Goal: Information Seeking & Learning: Find specific fact

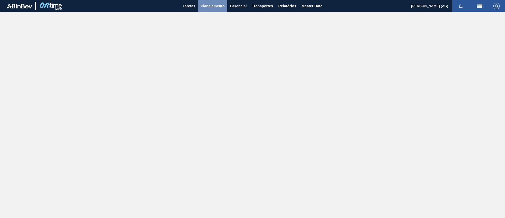
click at [215, 9] on button "Planejamento" at bounding box center [212, 6] width 29 height 12
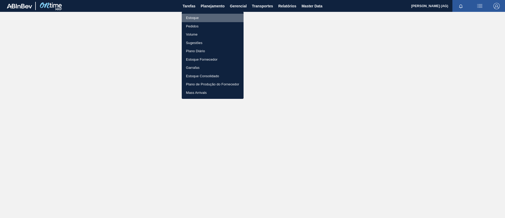
click at [198, 18] on li "Estoque" at bounding box center [213, 18] width 62 height 8
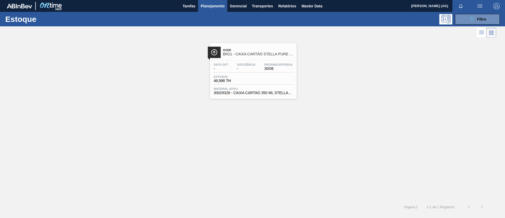
drag, startPoint x: 467, startPoint y: 22, endPoint x: 468, endPoint y: 26, distance: 4.6
click at [468, 25] on div "Estoque 089F7B8B-B2A5-4AFE-B5C0-19BA573D28AC Filtro" at bounding box center [252, 19] width 505 height 14
click at [468, 21] on button "089F7B8B-B2A5-4AFE-B5C0-19BA573D28AC Filtro" at bounding box center [477, 19] width 45 height 11
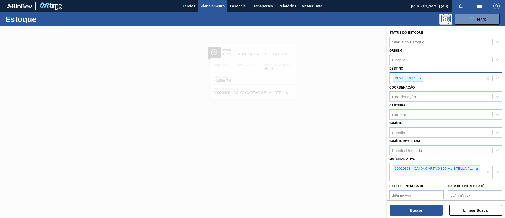
click at [420, 76] on icon at bounding box center [421, 78] width 4 height 4
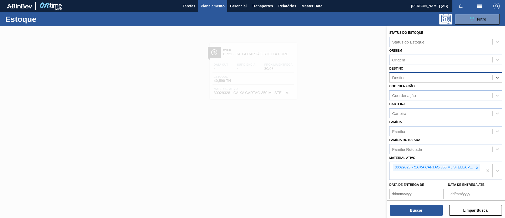
click at [420, 77] on div "Destino" at bounding box center [441, 78] width 103 height 8
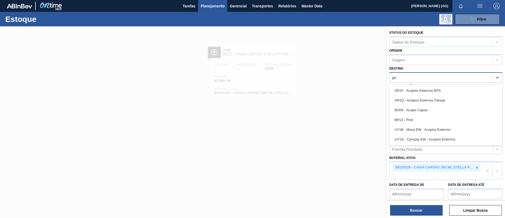
type input "pira"
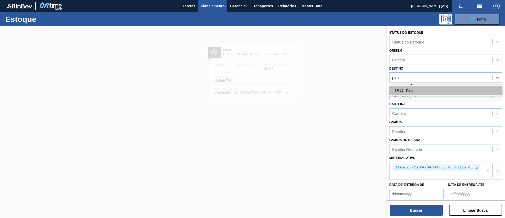
click at [422, 86] on div "BR13 - Piraí" at bounding box center [445, 91] width 113 height 10
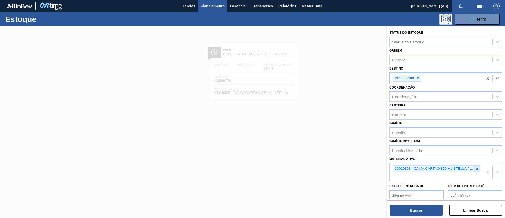
click at [475, 169] on div at bounding box center [478, 168] width 6 height 7
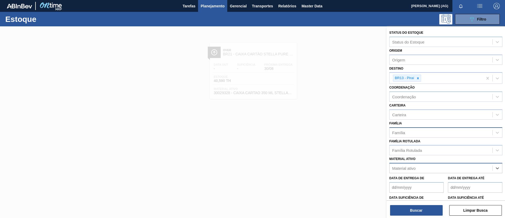
click at [415, 133] on div "Família" at bounding box center [441, 132] width 103 height 8
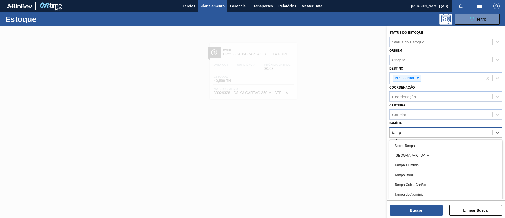
type input "[GEOGRAPHIC_DATA]"
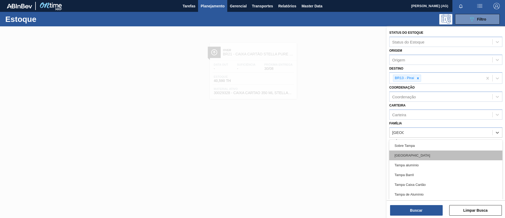
click at [410, 152] on div "[GEOGRAPHIC_DATA]" at bounding box center [445, 155] width 113 height 10
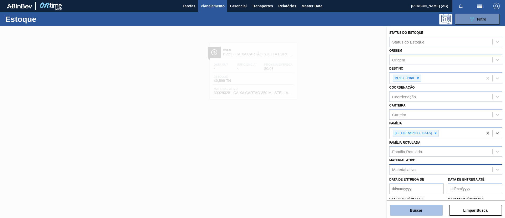
click at [422, 211] on button "Buscar" at bounding box center [416, 210] width 53 height 11
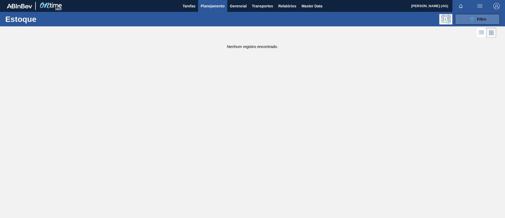
click at [492, 17] on button "089F7B8B-B2A5-4AFE-B5C0-19BA573D28AC Filtro" at bounding box center [477, 19] width 45 height 11
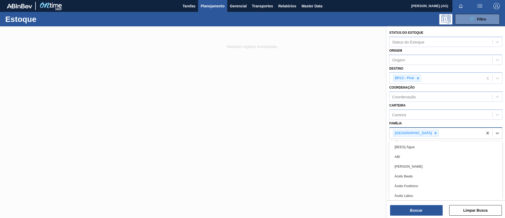
click at [420, 133] on div "[GEOGRAPHIC_DATA]" at bounding box center [436, 133] width 93 height 11
type input "[GEOGRAPHIC_DATA]"
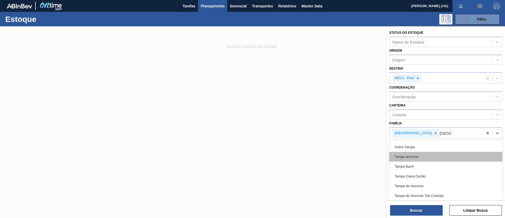
click at [437, 157] on div "Tampa alumínio" at bounding box center [445, 157] width 113 height 10
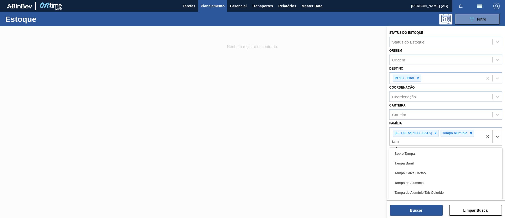
type input "[GEOGRAPHIC_DATA]"
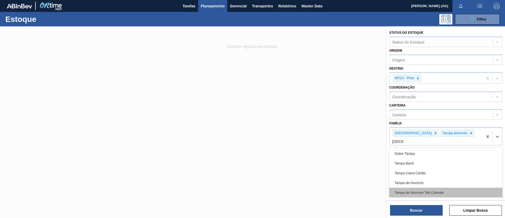
click at [440, 187] on div "Tampa de Alumínio Tab Colorido" at bounding box center [445, 192] width 113 height 10
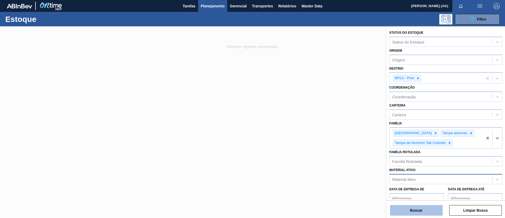
click at [435, 210] on button "Buscar" at bounding box center [416, 210] width 53 height 11
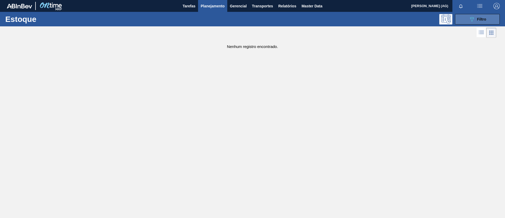
click at [488, 22] on button "089F7B8B-B2A5-4AFE-B5C0-19BA573D28AC Filtro" at bounding box center [477, 19] width 45 height 11
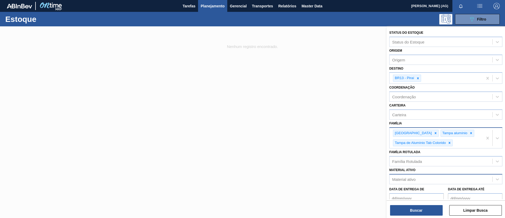
scroll to position [46, 0]
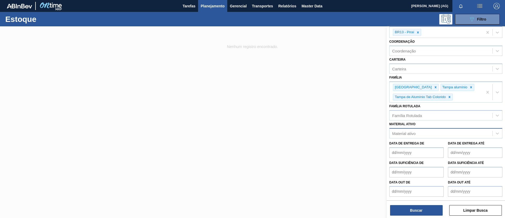
click at [466, 106] on div "Família Rotulada Família Rotulada" at bounding box center [445, 111] width 113 height 18
click at [463, 99] on div "Tampa Tampa alumínio Tampa de Alumínio Tab Colorido" at bounding box center [436, 92] width 93 height 21
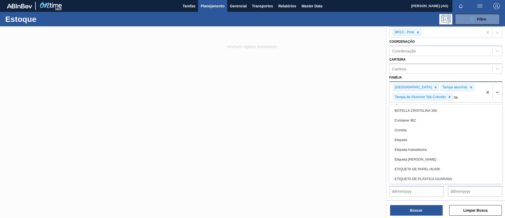
type input "[GEOGRAPHIC_DATA]"
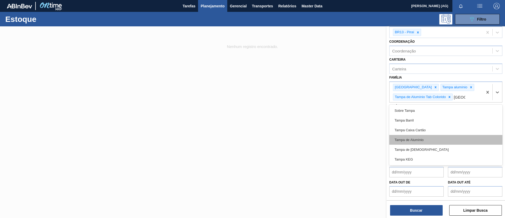
click at [440, 136] on div "Tampa de Alumínio" at bounding box center [445, 140] width 113 height 10
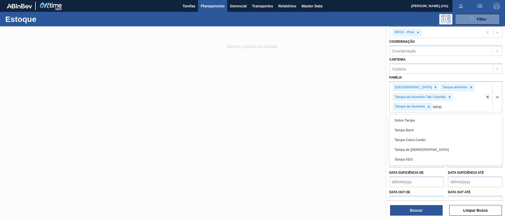
type input "[GEOGRAPHIC_DATA]"
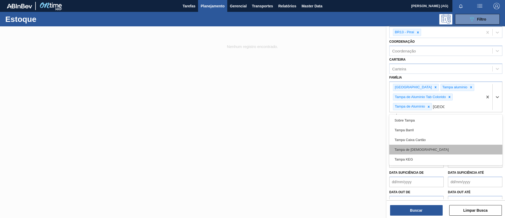
click at [437, 147] on div "Tampa de [DEMOGRAPHIC_DATA]" at bounding box center [445, 149] width 113 height 10
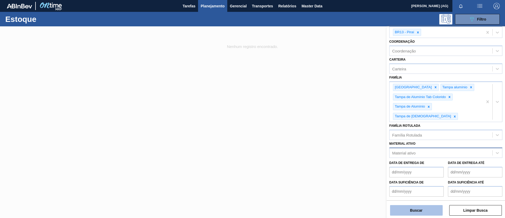
click at [435, 209] on button "Buscar" at bounding box center [416, 210] width 53 height 11
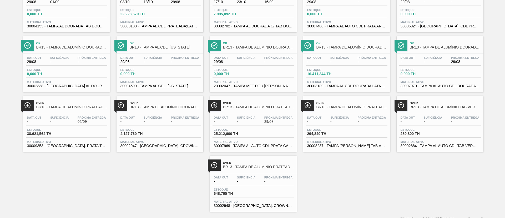
scroll to position [73, 0]
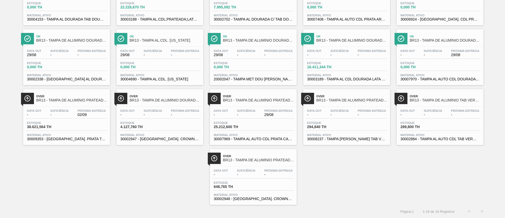
click at [374, 98] on span "BR13 - TAMPA DE ALUMÍNIO PRATEADA TAB VERMELHO ISE" at bounding box center [352, 100] width 71 height 4
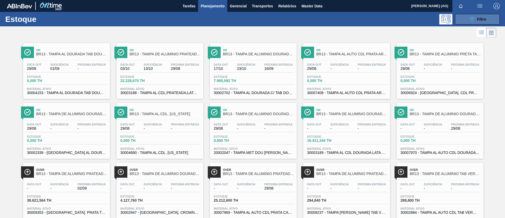
click at [465, 16] on button "089F7B8B-B2A5-4AFE-B5C0-19BA573D28AC Filtro" at bounding box center [477, 19] width 45 height 11
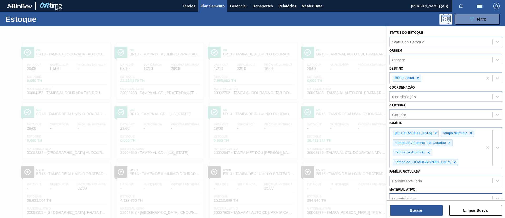
scroll to position [59, 0]
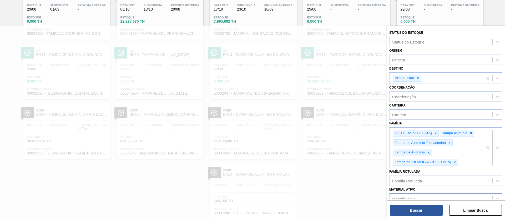
click at [438, 194] on div "Material ativo" at bounding box center [441, 198] width 103 height 8
paste ativo "30009353"
type ativo "30009353"
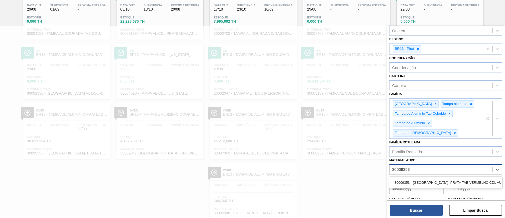
scroll to position [39, 0]
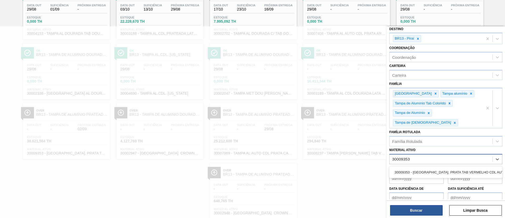
click at [416, 167] on div "30009353 - [GEOGRAPHIC_DATA]. PRATA TAB VERMELHO CDL AUTO" at bounding box center [445, 172] width 113 height 10
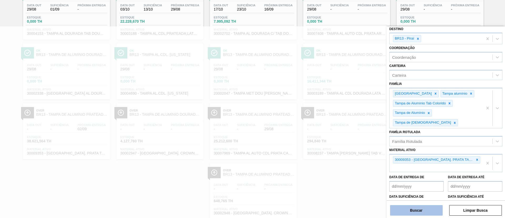
click at [414, 214] on button "Buscar" at bounding box center [416, 210] width 53 height 11
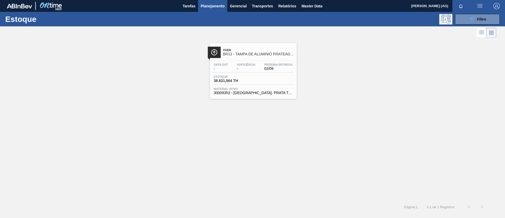
click at [213, 51] on img at bounding box center [214, 52] width 7 height 7
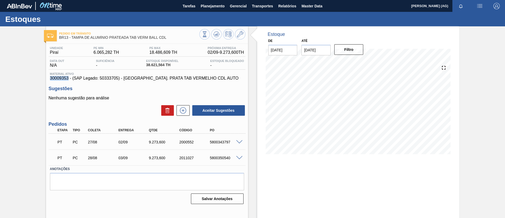
drag, startPoint x: 50, startPoint y: 79, endPoint x: 68, endPoint y: 79, distance: 18.2
click at [68, 79] on span "30009353 - (SAP Legado: 50333705) - [GEOGRAPHIC_DATA]. PRATA TAB VERMELHO CDL A…" at bounding box center [147, 78] width 194 height 5
copy span "30009353"
click at [335, 182] on div "Estoque De [DATE] Até [DATE] Filtro 04/09 Projeção de Estoque 53,349.124 [DOMAI…" at bounding box center [358, 126] width 202 height 200
click at [322, 191] on div "Estoque De [DATE] Até [DATE] Filtro 04/09 Projeção de Estoque 53,349.124 [DOMAI…" at bounding box center [358, 126] width 202 height 200
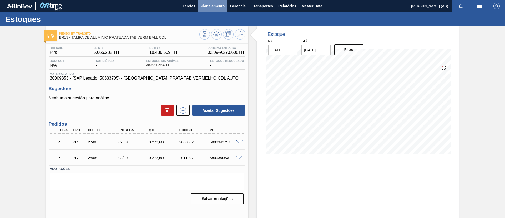
click at [211, 8] on span "Planejamento" at bounding box center [213, 6] width 24 height 6
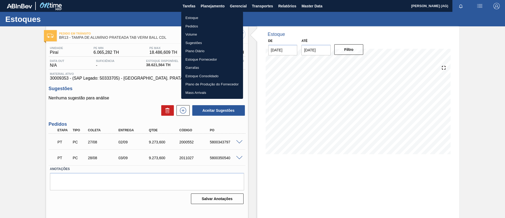
click at [195, 19] on li "Estoque" at bounding box center [212, 18] width 62 height 8
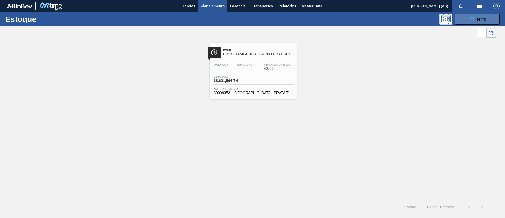
click at [487, 20] on button "089F7B8B-B2A5-4AFE-B5C0-19BA573D28AC Filtro" at bounding box center [477, 19] width 45 height 11
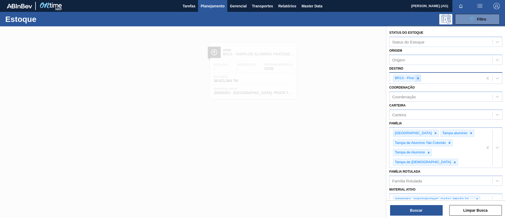
click at [420, 80] on icon at bounding box center [418, 78] width 4 height 4
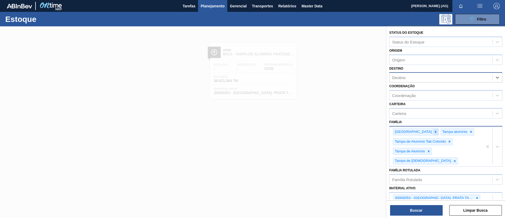
click at [434, 131] on icon at bounding box center [436, 132] width 4 height 4
click at [423, 132] on icon at bounding box center [424, 132] width 4 height 4
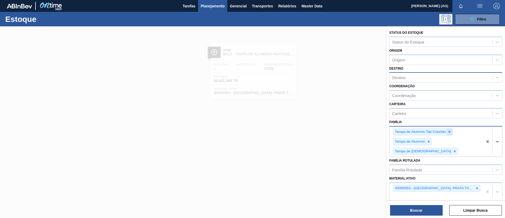
click at [450, 133] on icon at bounding box center [450, 132] width 4 height 4
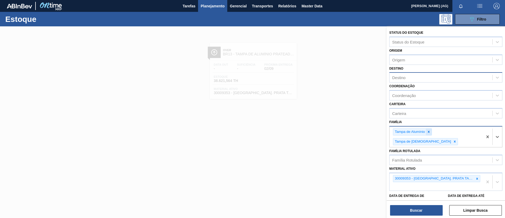
click at [430, 132] on icon at bounding box center [429, 132] width 4 height 4
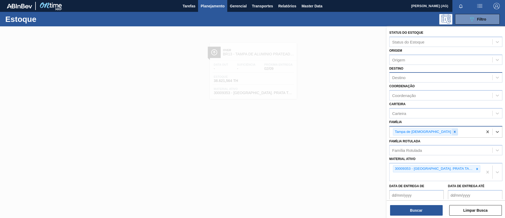
click at [453, 131] on icon at bounding box center [455, 132] width 4 height 4
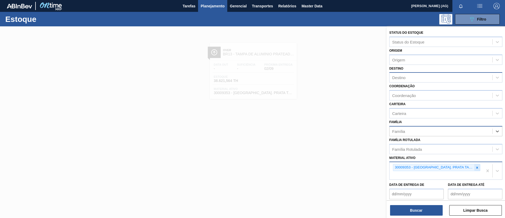
click at [477, 167] on icon at bounding box center [478, 168] width 4 height 4
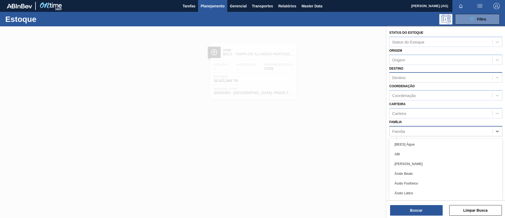
click at [409, 128] on div "Família" at bounding box center [441, 131] width 103 height 8
type input "carv"
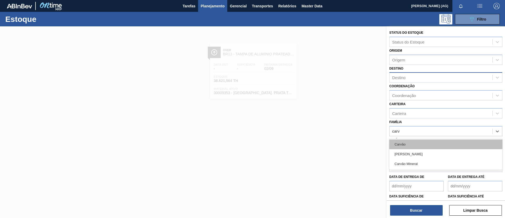
click at [416, 144] on div "Carvão" at bounding box center [445, 144] width 113 height 10
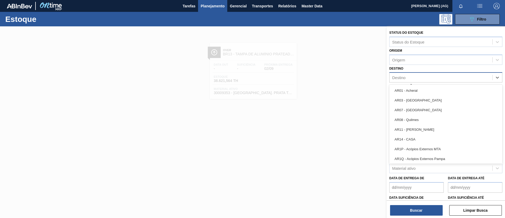
click at [407, 79] on div "Destino" at bounding box center [441, 78] width 103 height 8
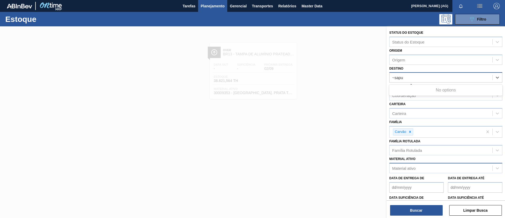
type input "~sapuc"
drag, startPoint x: 407, startPoint y: 77, endPoint x: 364, endPoint y: 76, distance: 43.2
click at [387, 76] on div "Status do Estoque Status do Estoque Origem Origem Destino option BR13 - Piraí, …" at bounding box center [446, 135] width 118 height 218
type input "sapuc"
